Goal: Task Accomplishment & Management: Complete application form

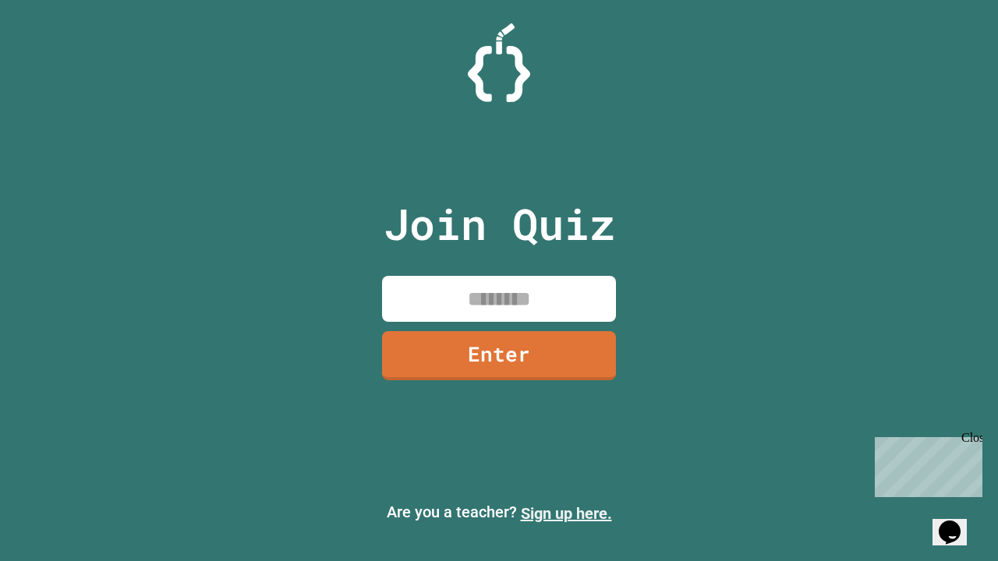
click at [566, 514] on link "Sign up here." at bounding box center [566, 514] width 91 height 19
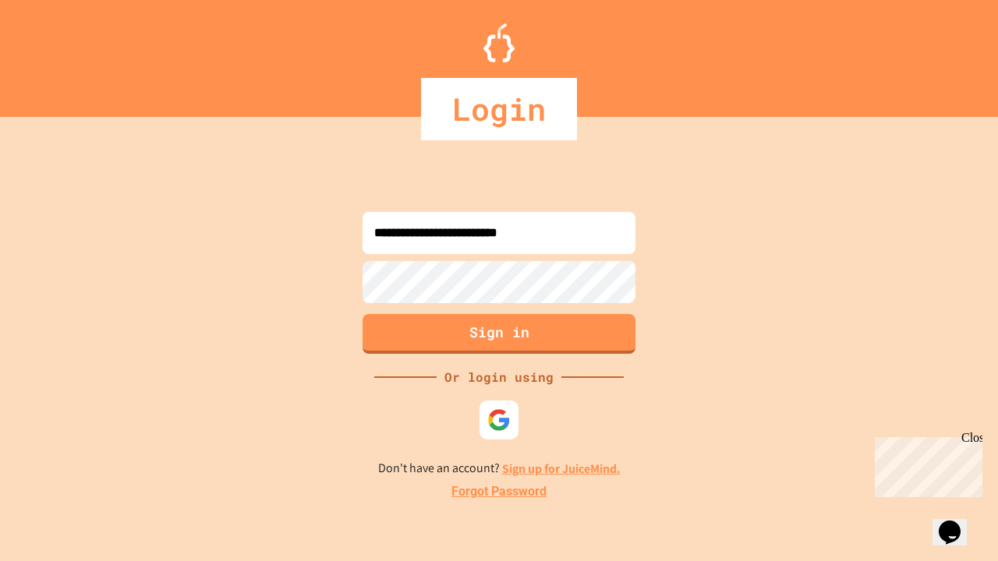
type input "**********"
